Goal: Navigation & Orientation: Go to known website

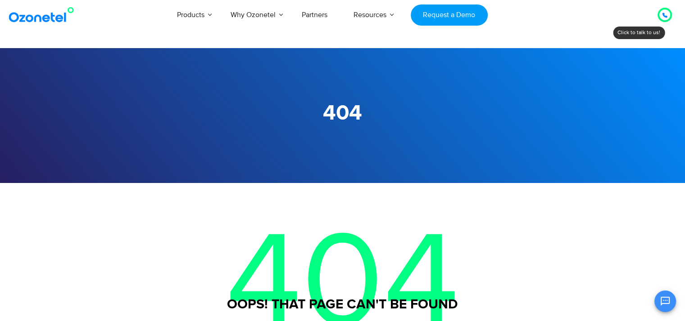
click at [49, 11] on img at bounding box center [43, 15] width 73 height 16
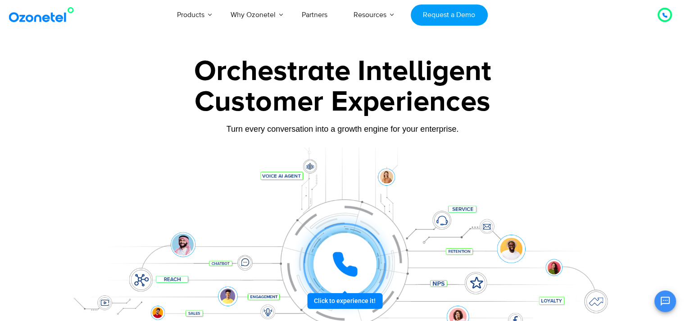
click at [45, 21] on img at bounding box center [43, 15] width 73 height 16
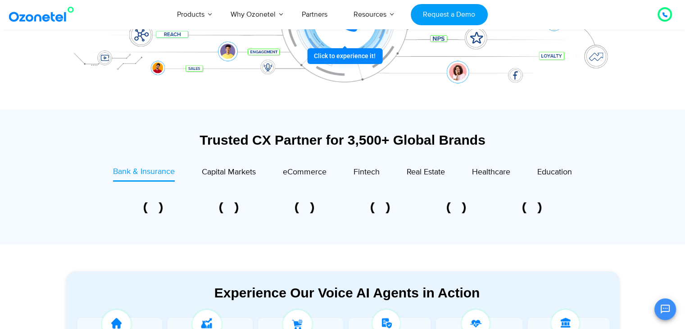
scroll to position [405, 0]
